Goal: Navigation & Orientation: Find specific page/section

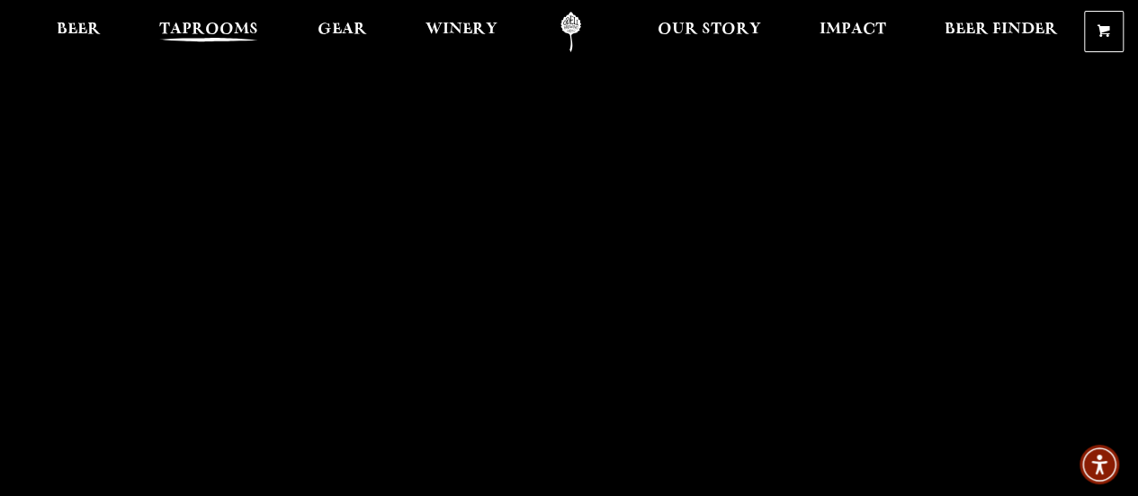
click at [189, 30] on span "Taprooms" at bounding box center [208, 29] width 99 height 14
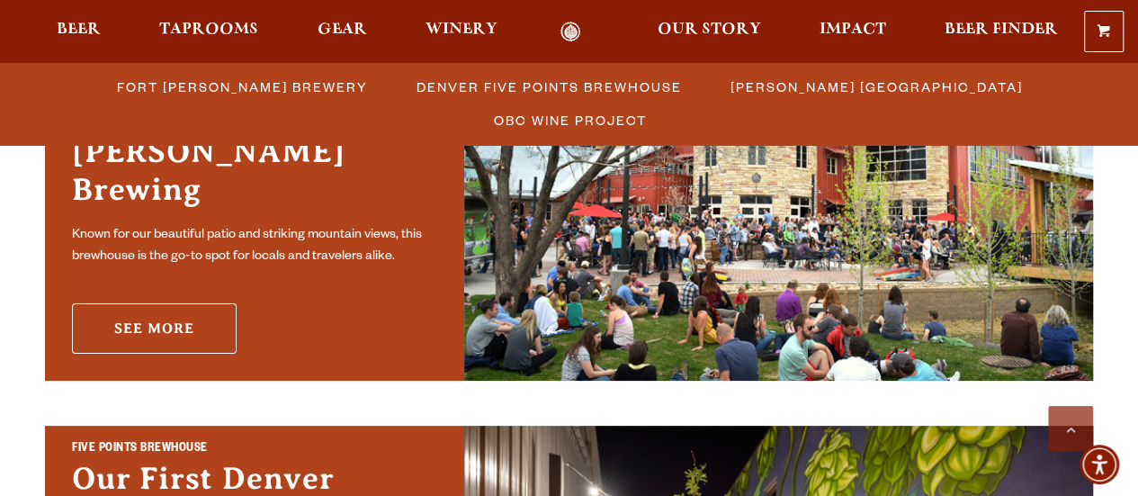
scroll to position [540, 0]
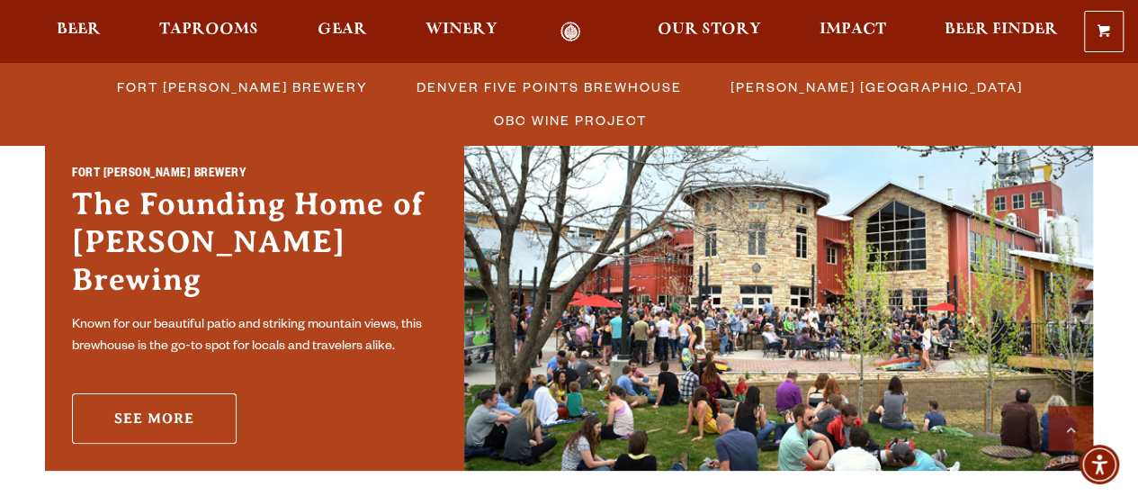
click at [175, 406] on link "See More" at bounding box center [154, 418] width 165 height 50
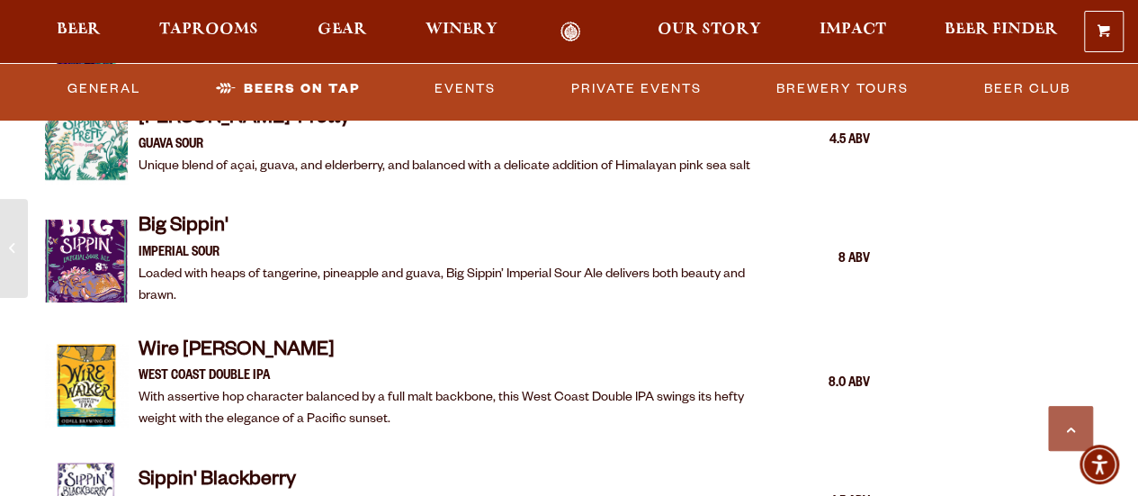
scroll to position [2610, 0]
